Goal: Check status: Check status

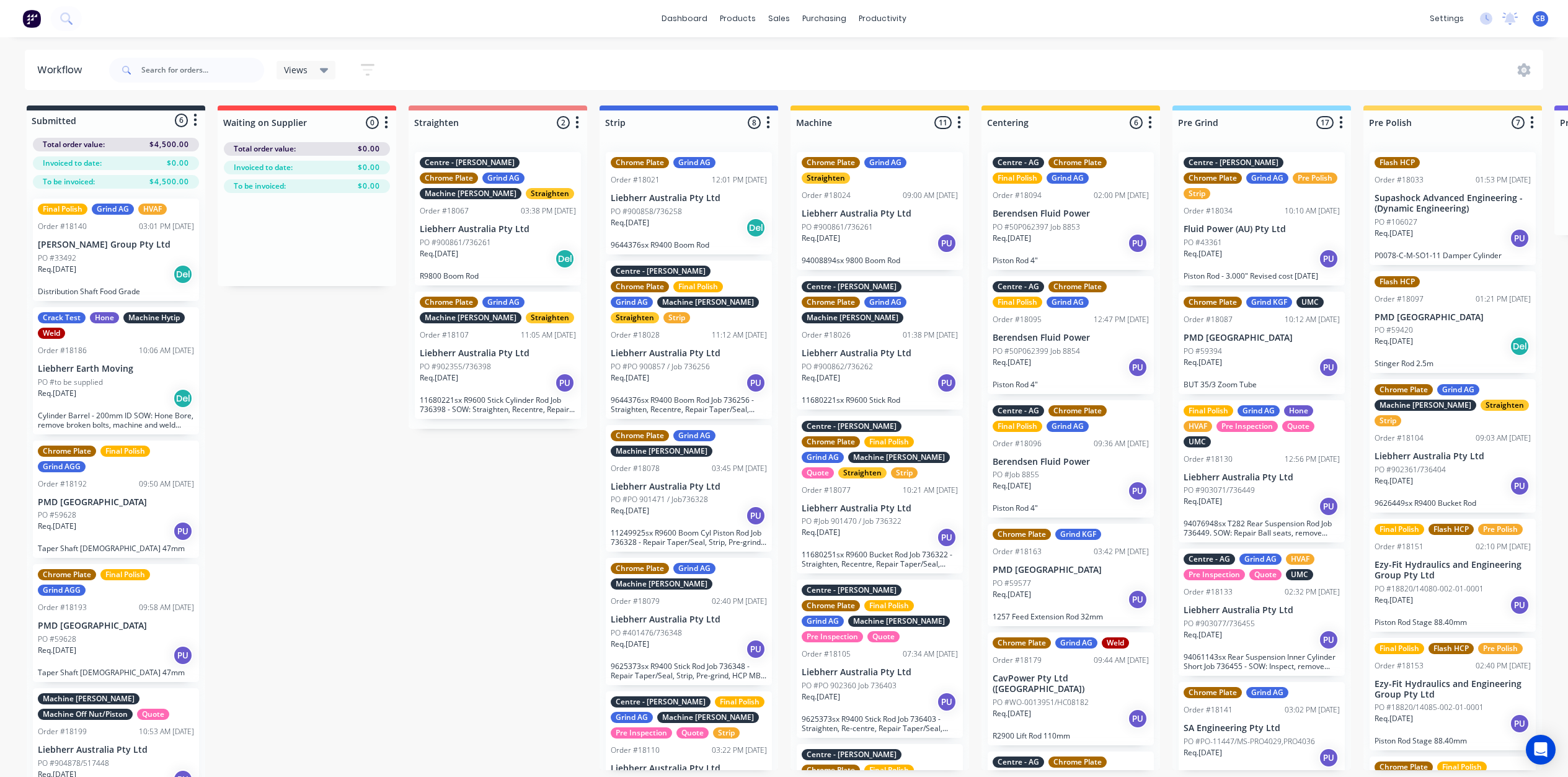
scroll to position [0, 2264]
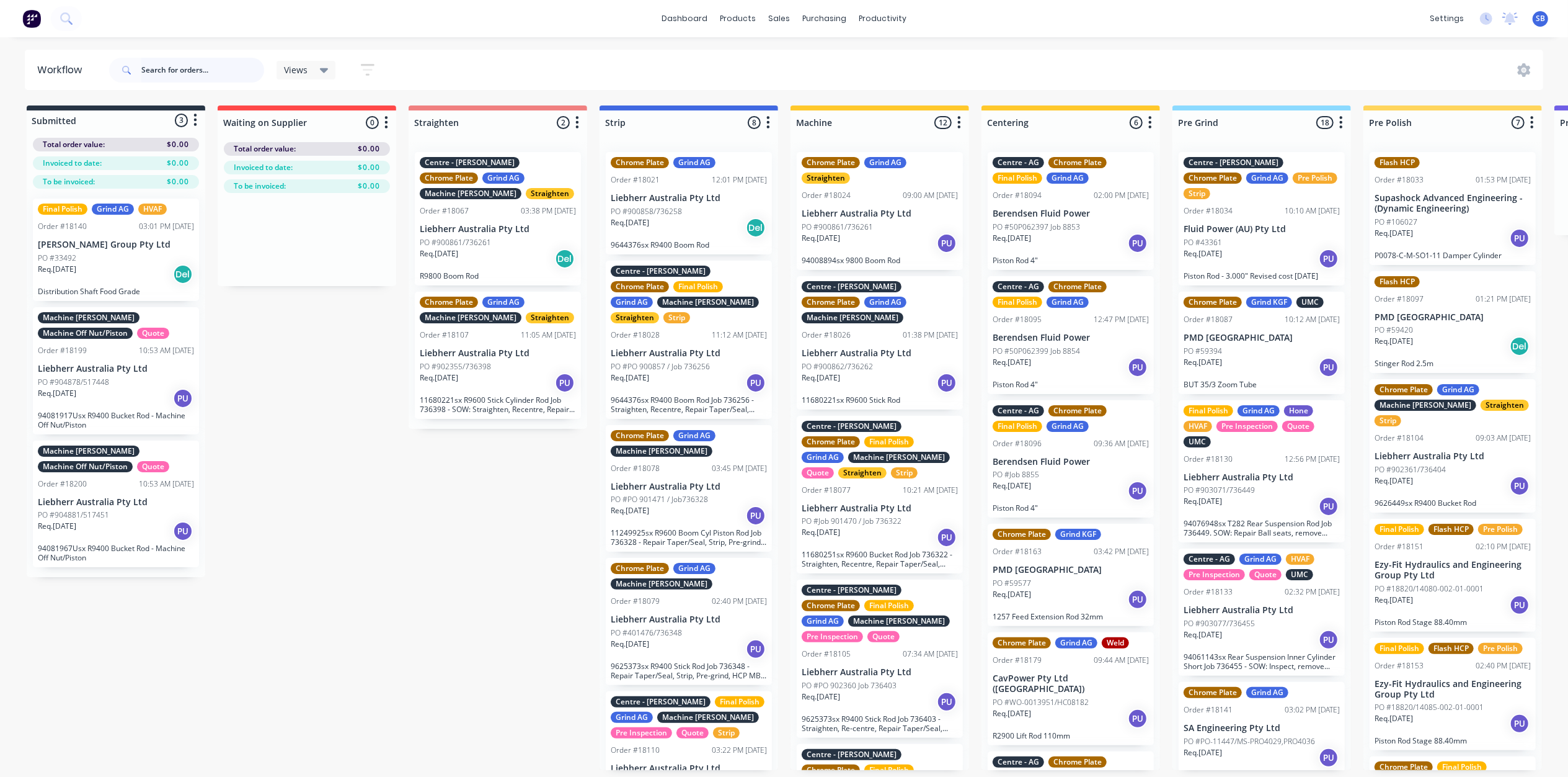
click at [155, 65] on input "text" at bounding box center [202, 70] width 123 height 24
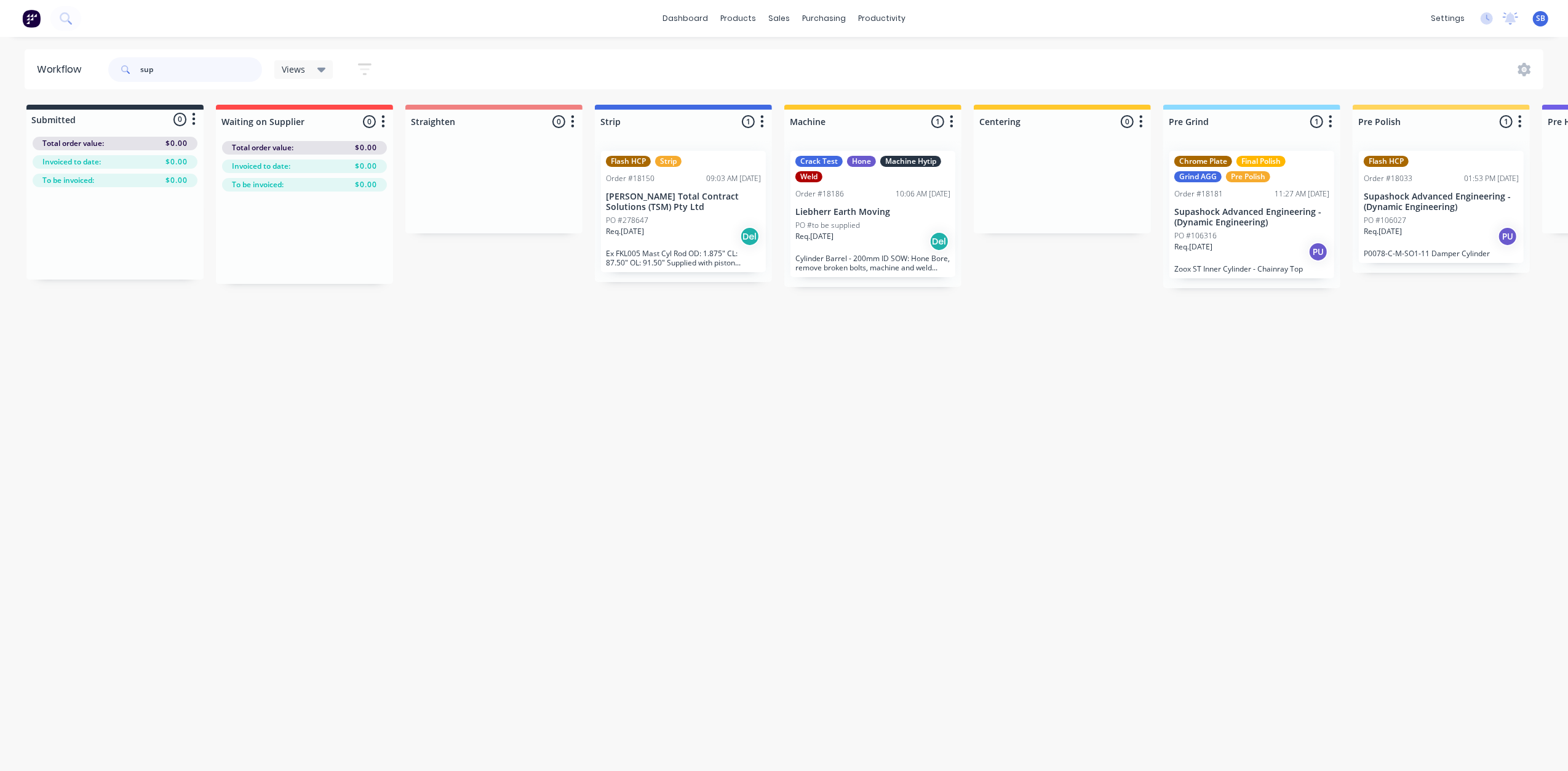
type input "sup"
click at [1423, 213] on div "Flash HCP Order #18033 01:53 PM 22/08/25 Supashock Advanced Engineering - (Dyna…" at bounding box center [1442, 206] width 165 height 112
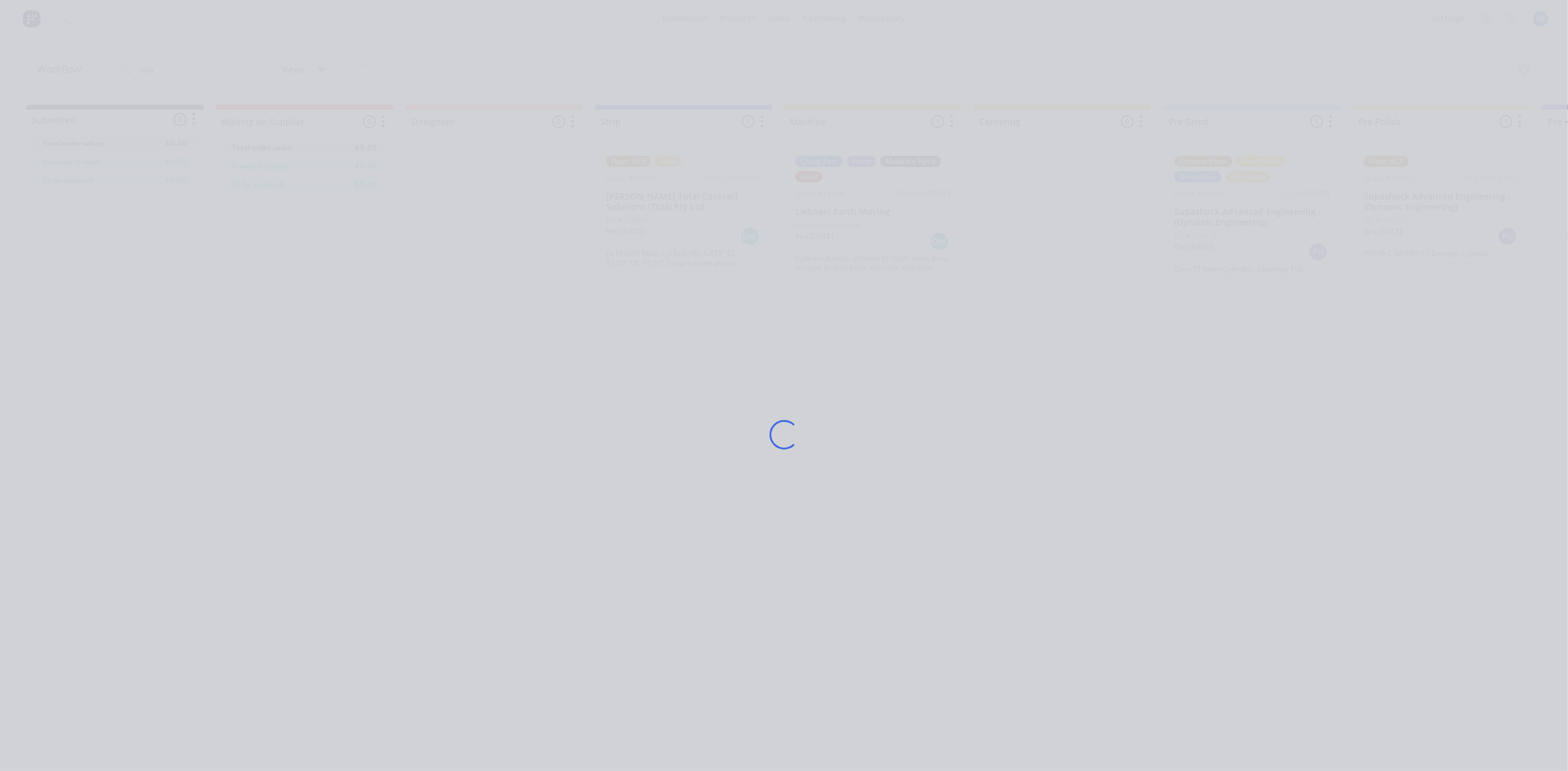
click at [1423, 213] on div "Loading..." at bounding box center [784, 386] width 1568 height 771
